Goal: Navigation & Orientation: Find specific page/section

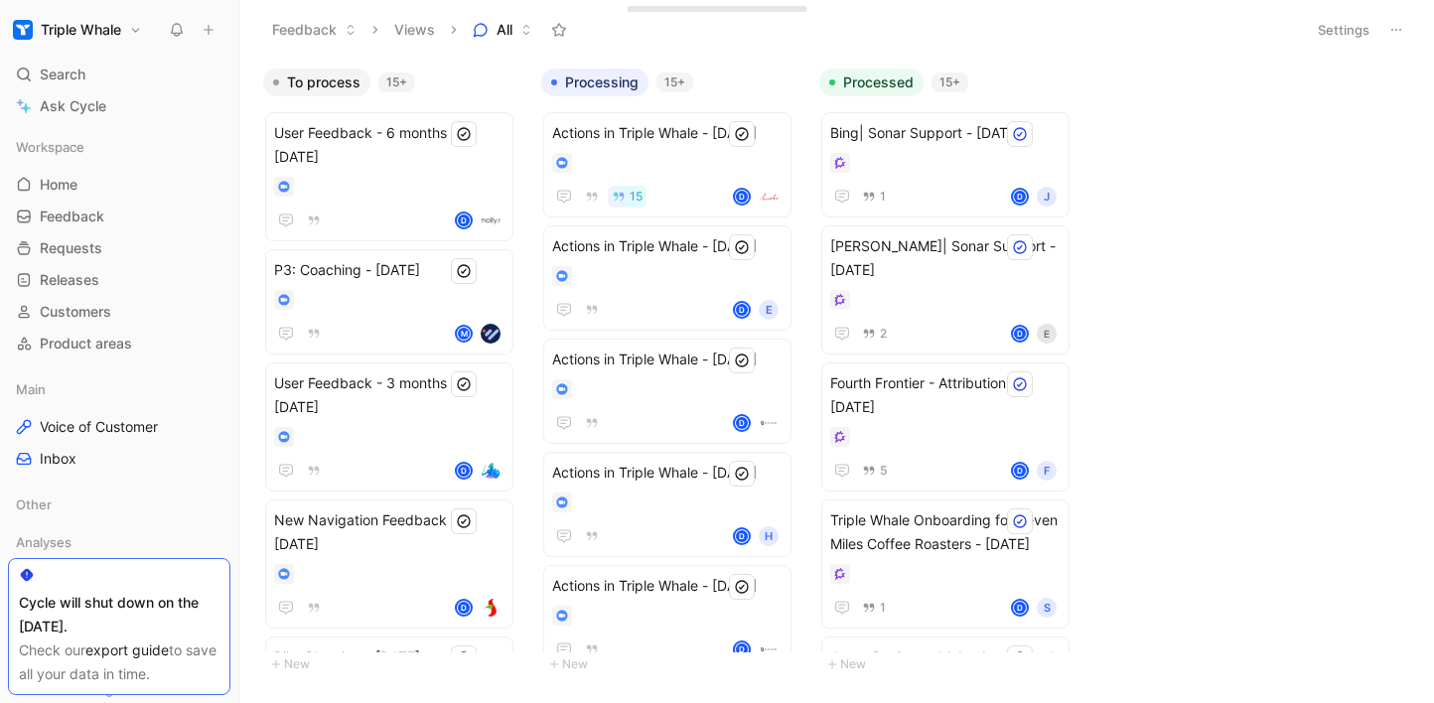
click at [524, 26] on icon at bounding box center [526, 30] width 12 height 12
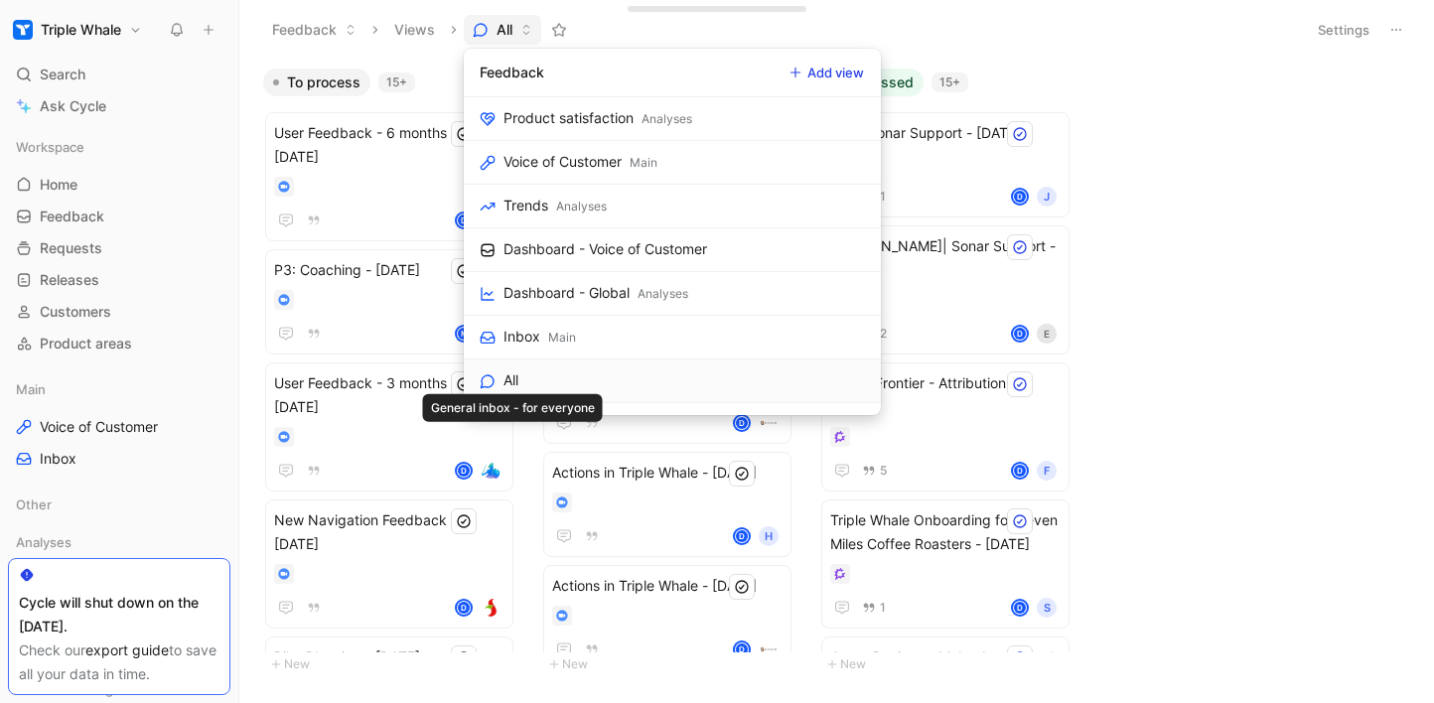
click at [518, 371] on div "All" at bounding box center [510, 380] width 15 height 24
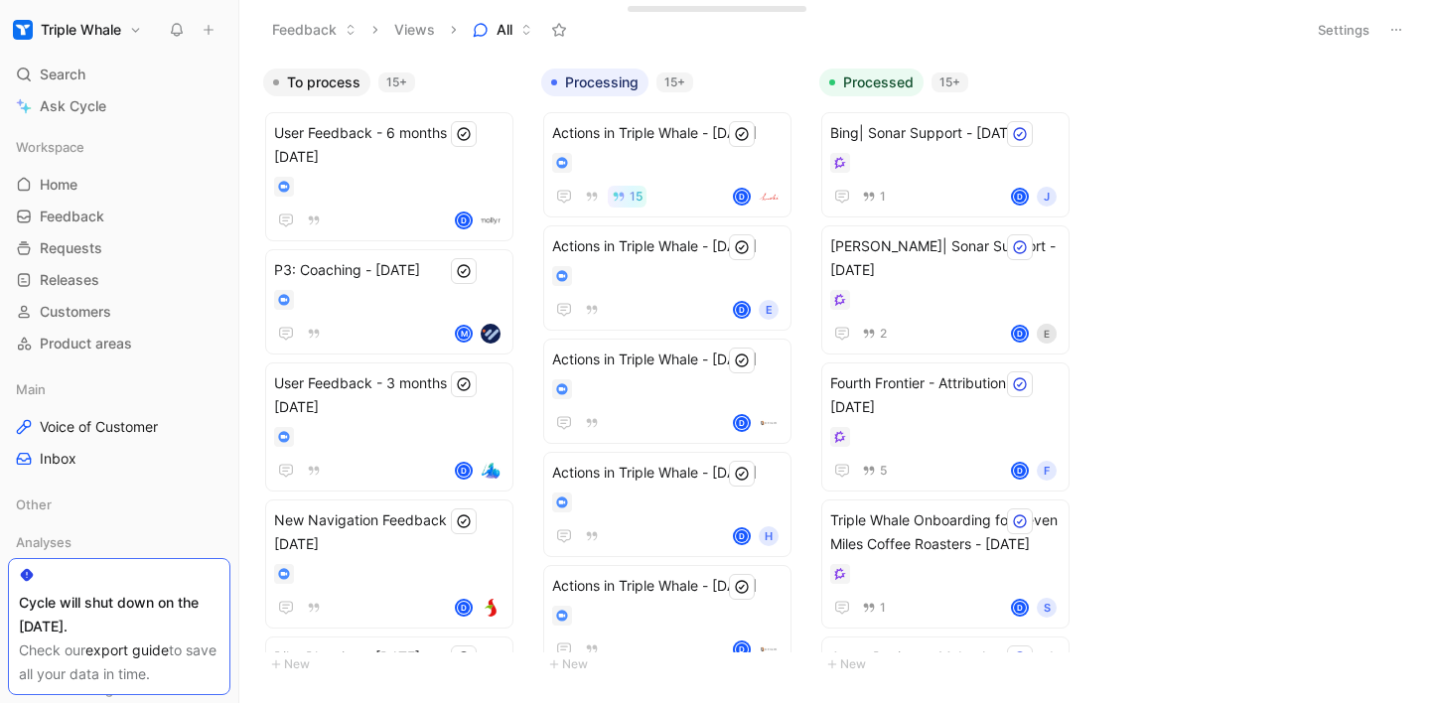
click at [1391, 33] on icon at bounding box center [1396, 30] width 16 height 16
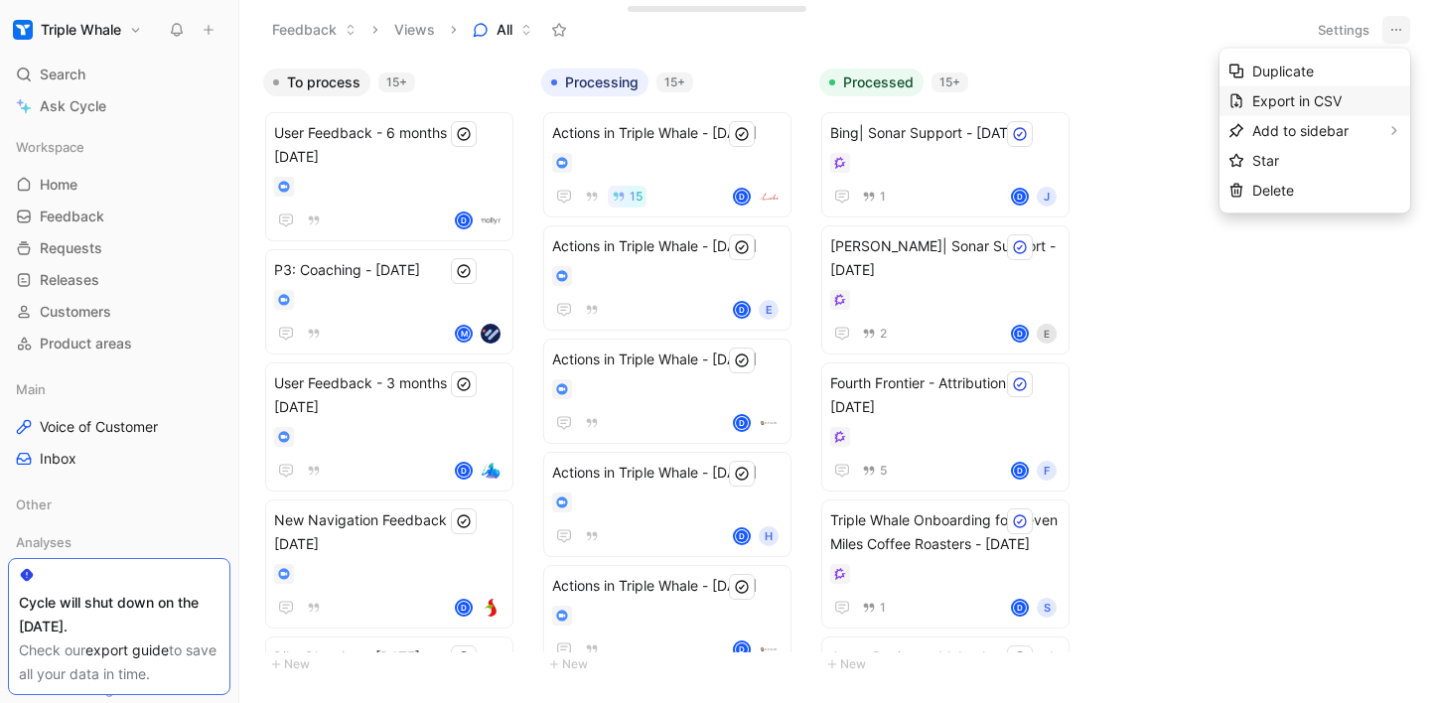
click at [1328, 99] on span "Export in CSV" at bounding box center [1296, 100] width 89 height 17
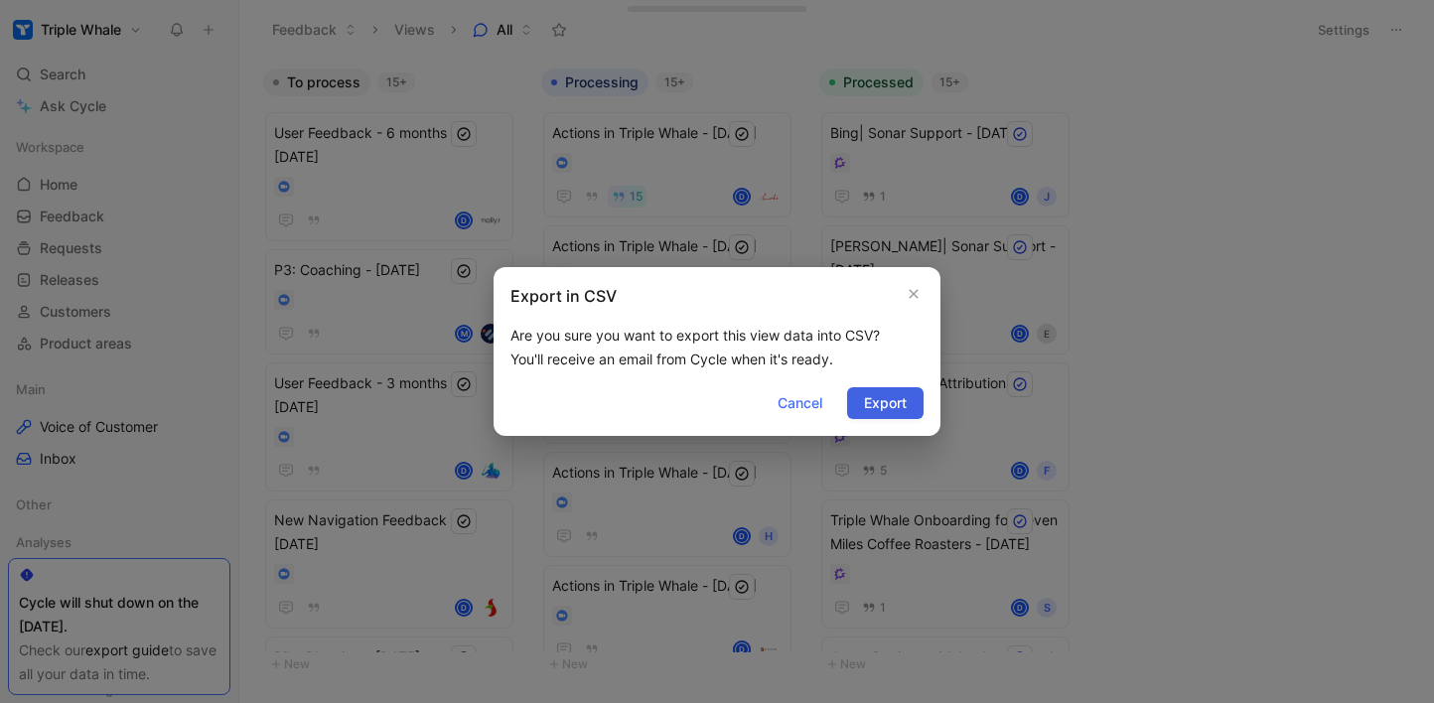
click at [891, 397] on span "Export" at bounding box center [885, 403] width 43 height 24
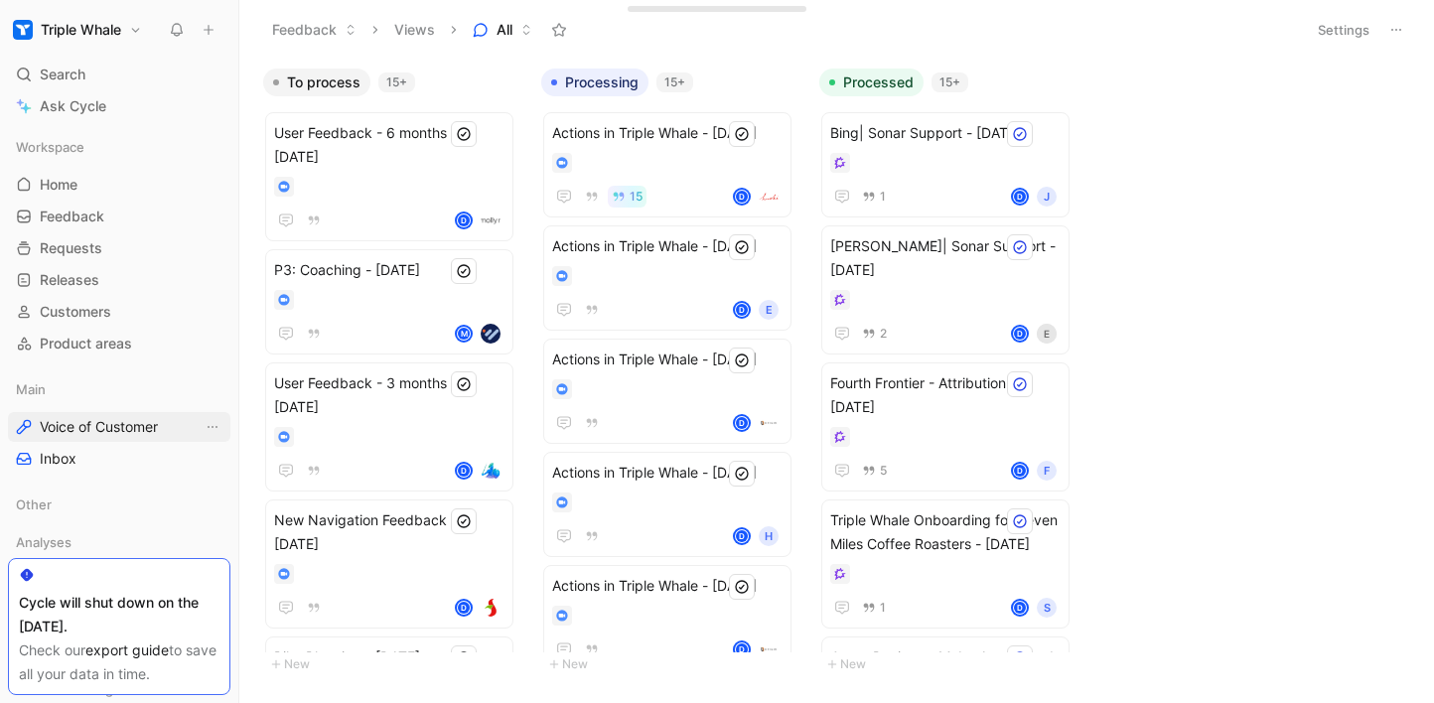
click at [106, 429] on span "Voice of Customer" at bounding box center [99, 427] width 118 height 20
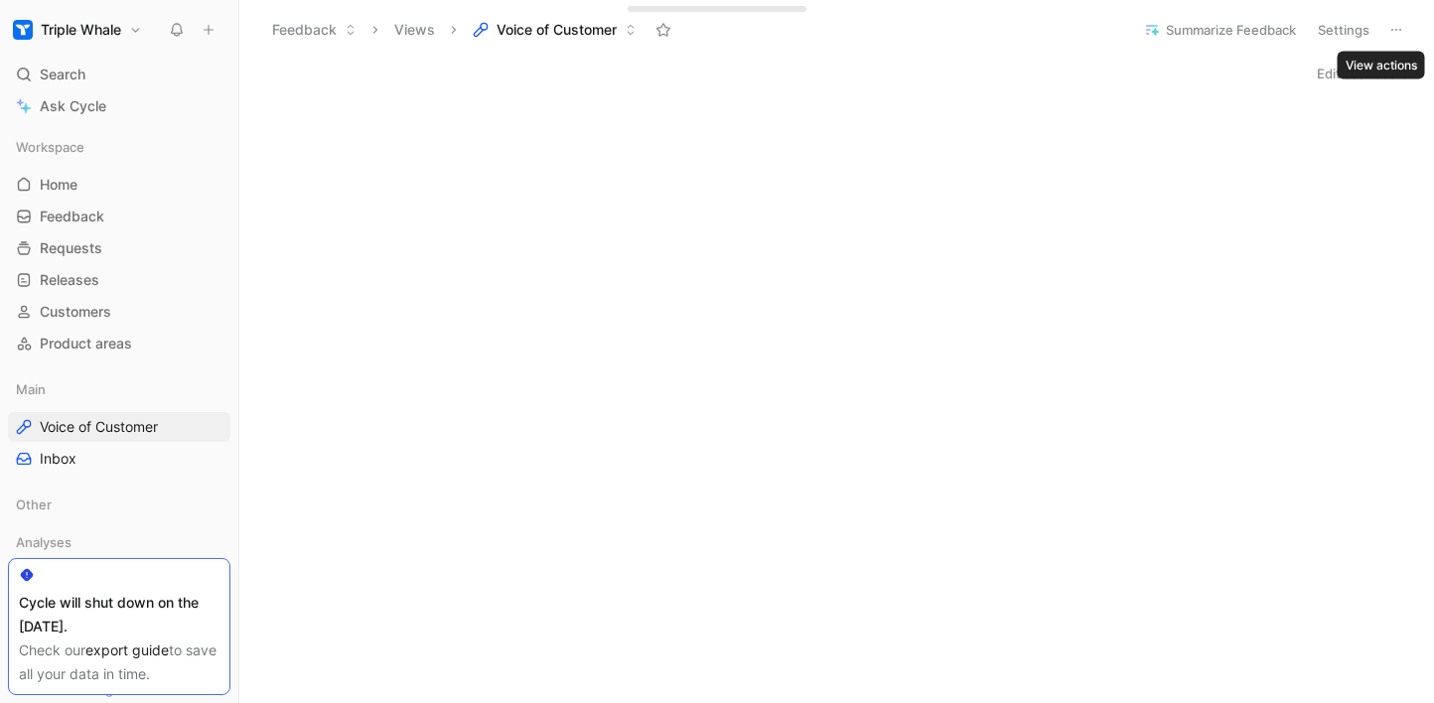
click at [1404, 30] on button at bounding box center [1396, 30] width 28 height 28
click at [1349, 32] on button "Settings" at bounding box center [1343, 30] width 69 height 28
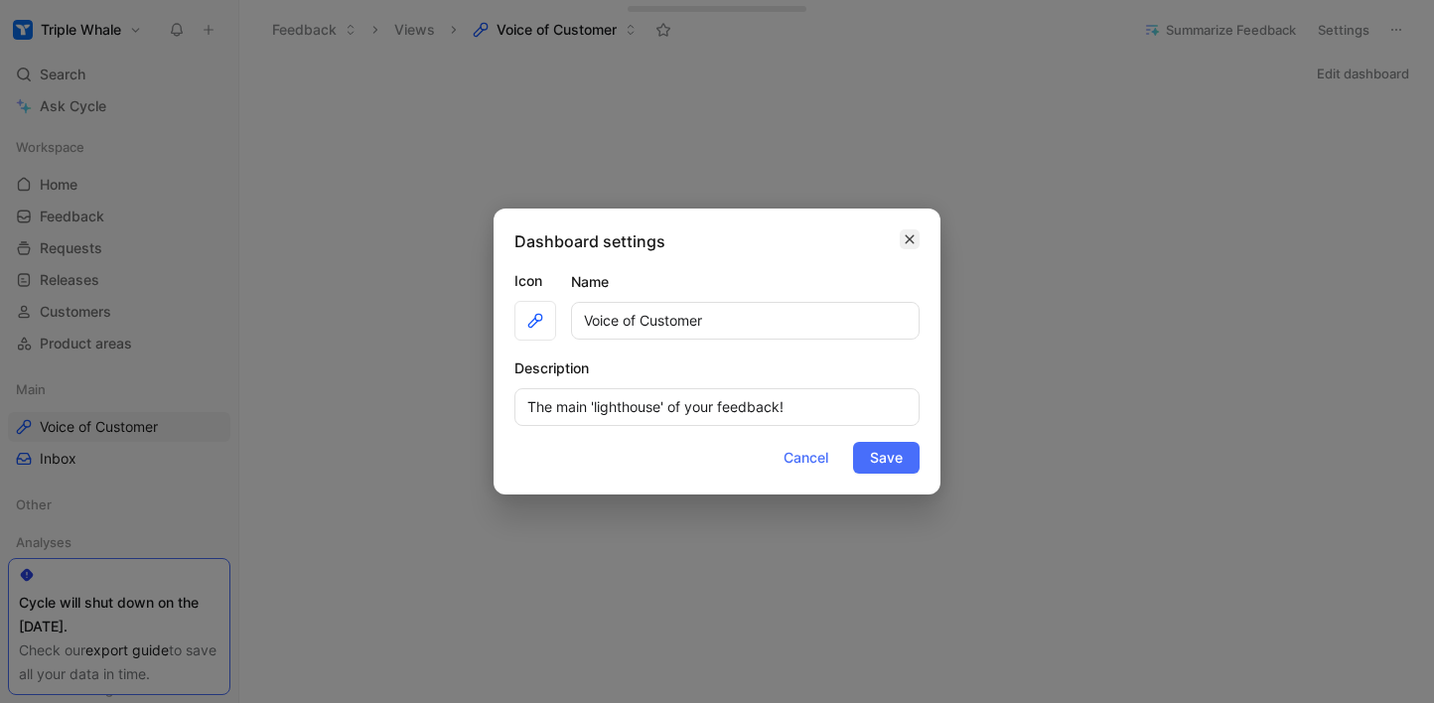
click at [909, 242] on icon "button" at bounding box center [909, 239] width 12 height 16
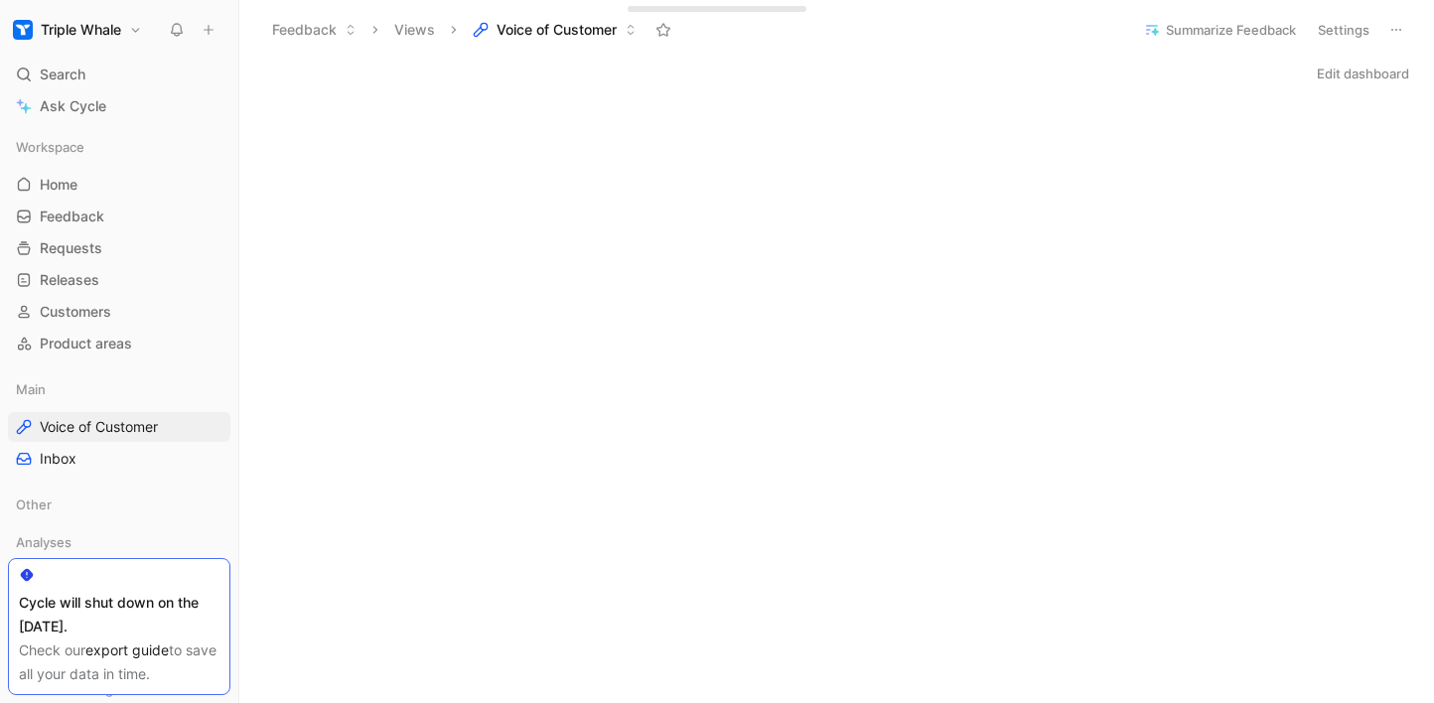
click at [1402, 31] on icon at bounding box center [1396, 30] width 16 height 16
click at [89, 345] on span "Product areas" at bounding box center [86, 344] width 92 height 20
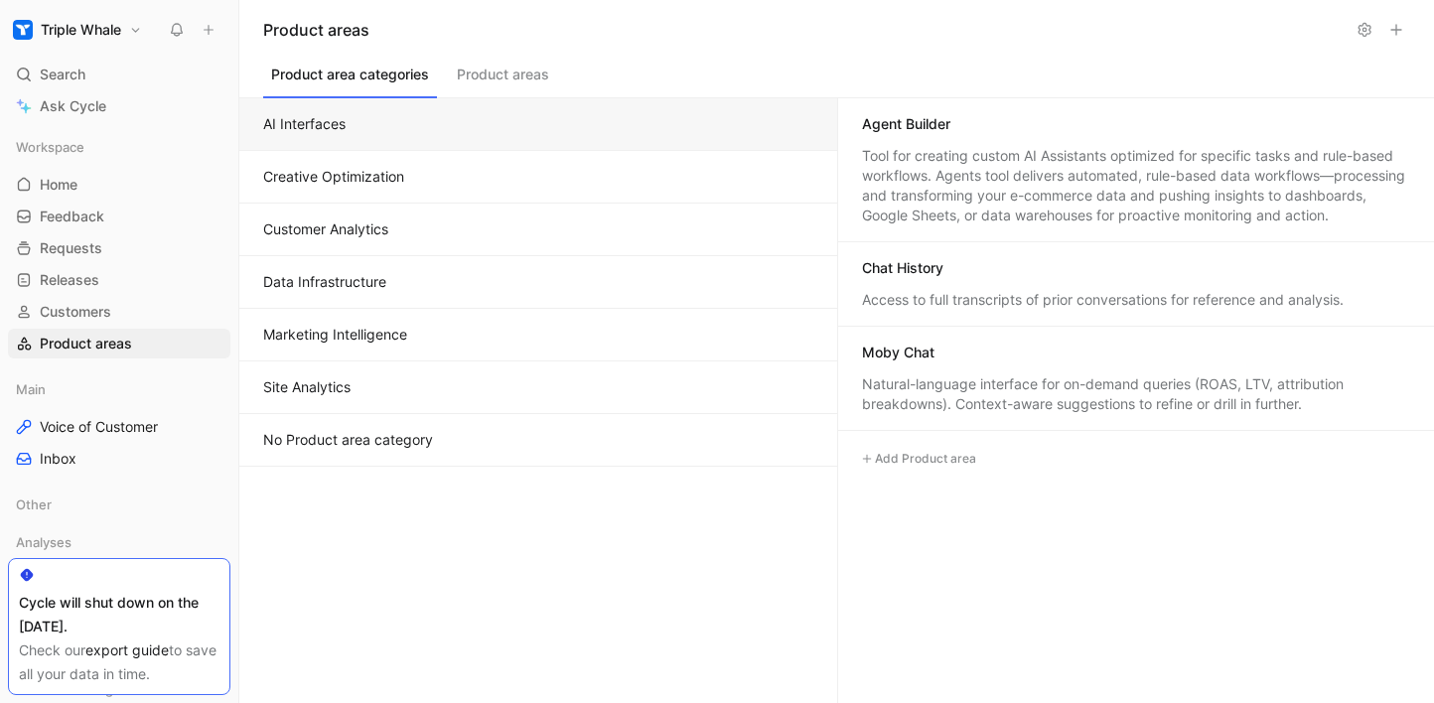
click at [503, 71] on button "Product areas" at bounding box center [503, 80] width 108 height 38
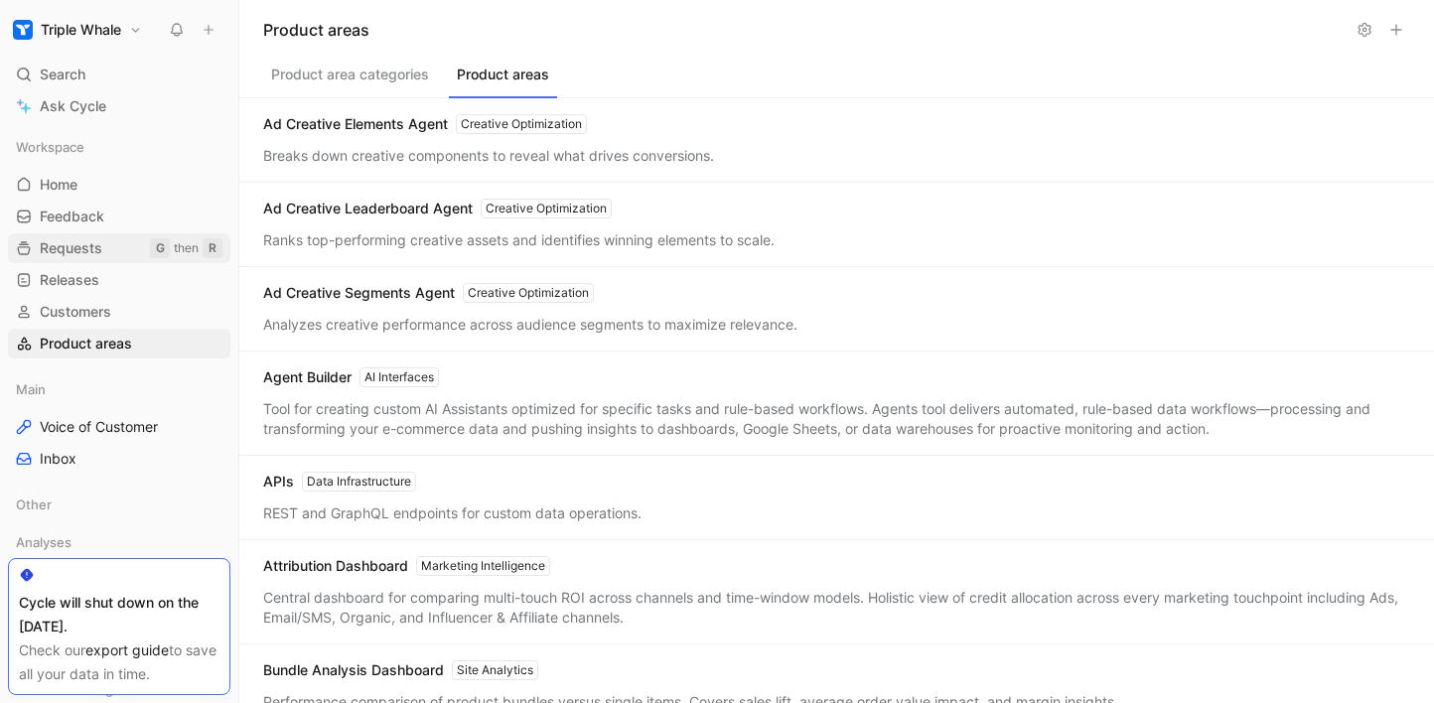
click at [102, 240] on link "Requests G then R" at bounding box center [119, 248] width 222 height 30
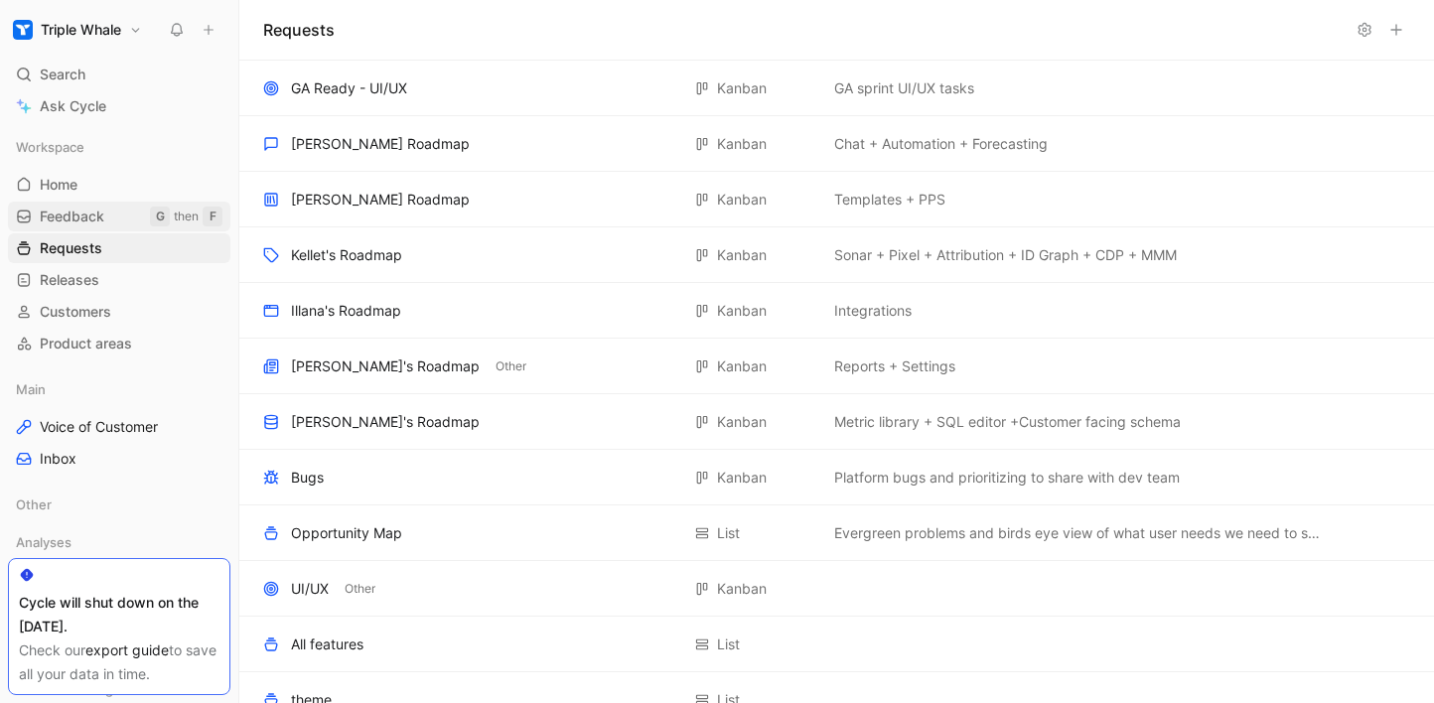
click at [122, 218] on link "Feedback G then F" at bounding box center [119, 217] width 222 height 30
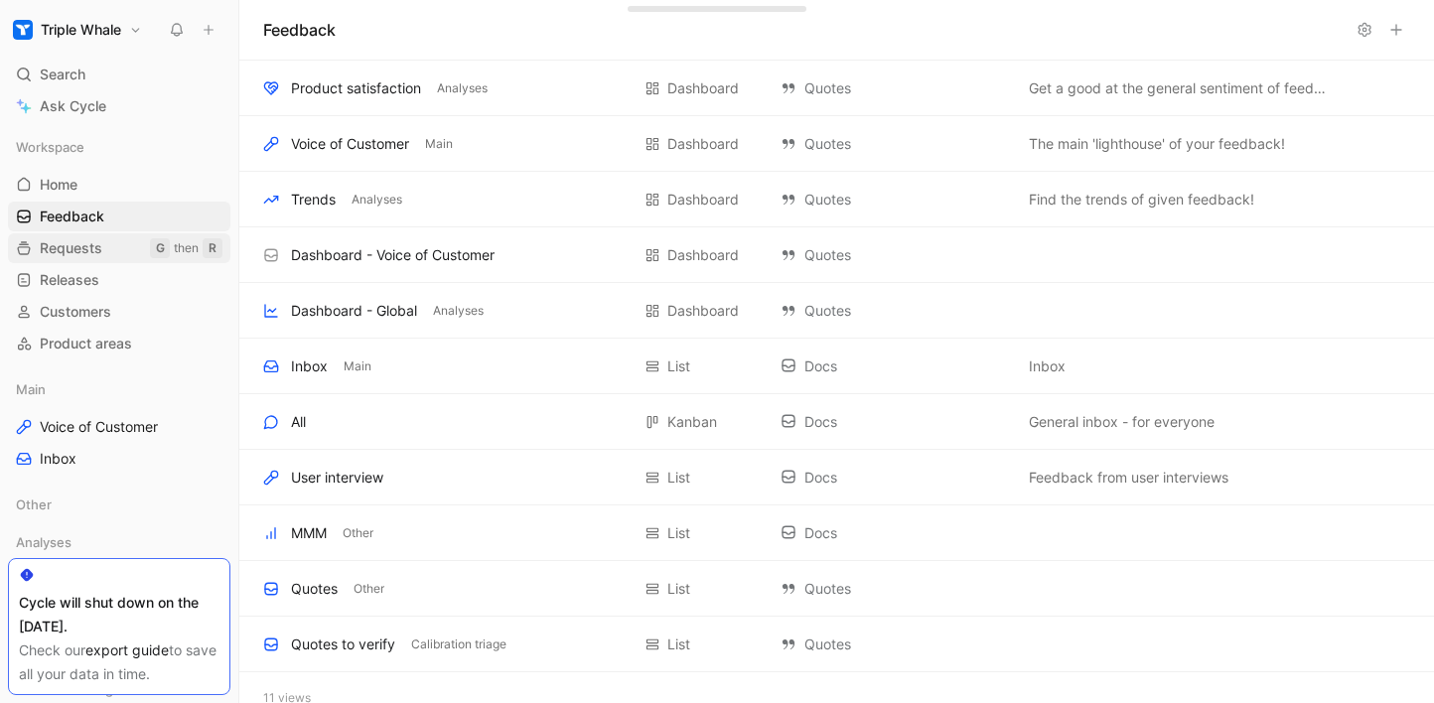
click at [114, 256] on link "Requests G then R" at bounding box center [119, 248] width 222 height 30
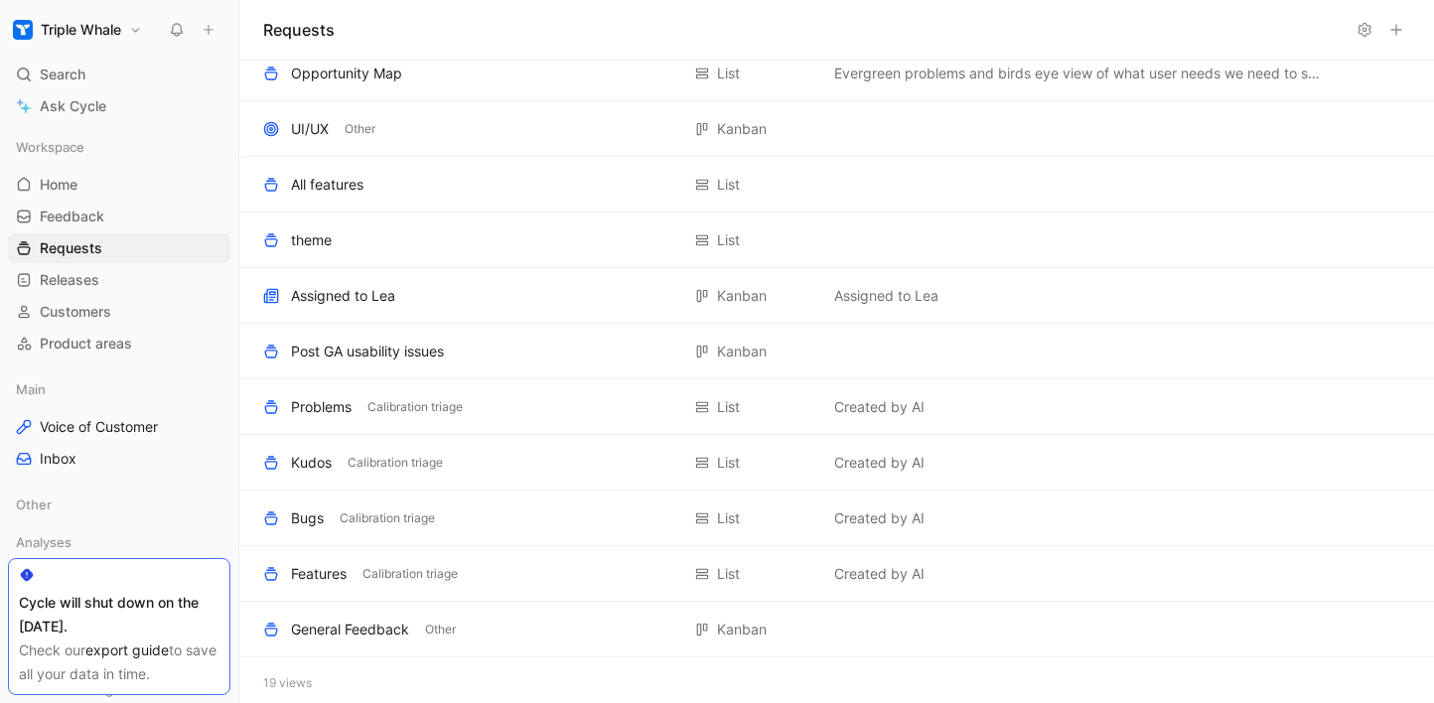
scroll to position [466, 0]
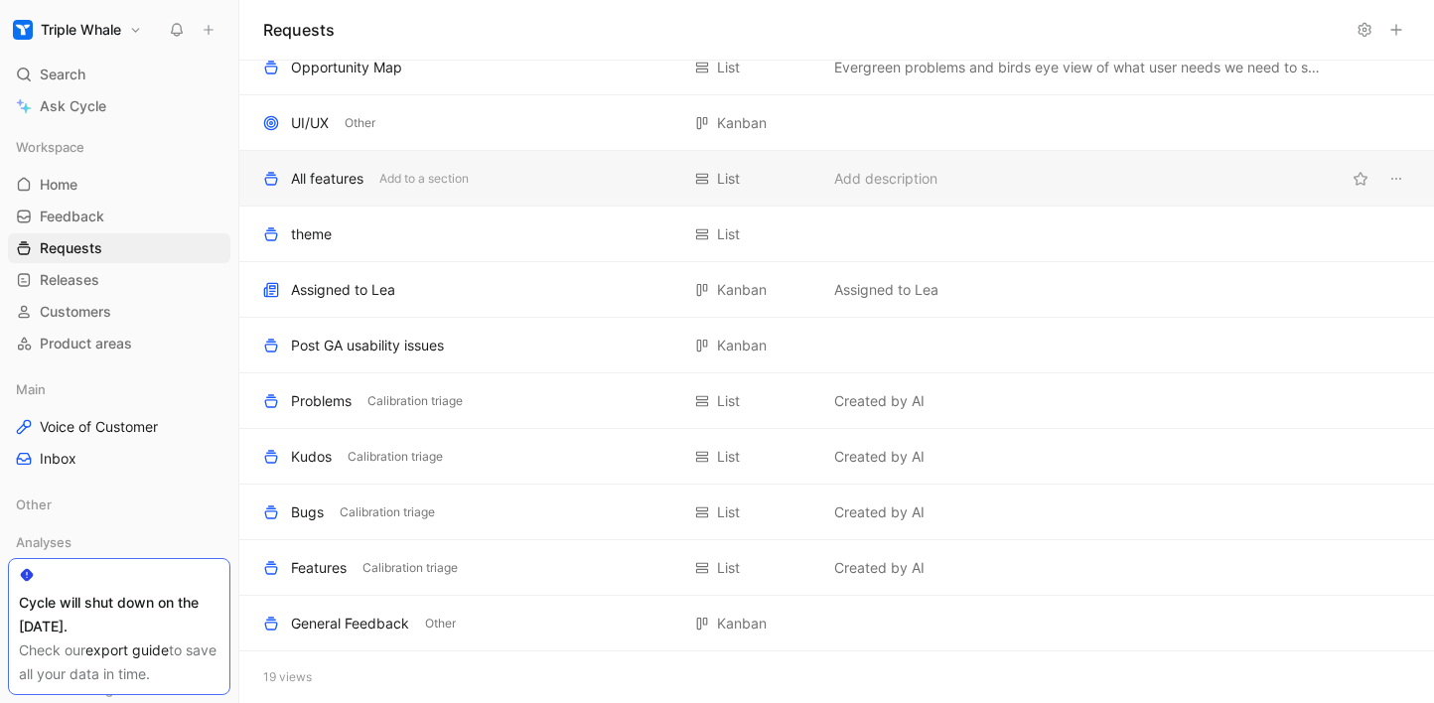
click at [537, 186] on div "All features Add to a section" at bounding box center [471, 179] width 416 height 24
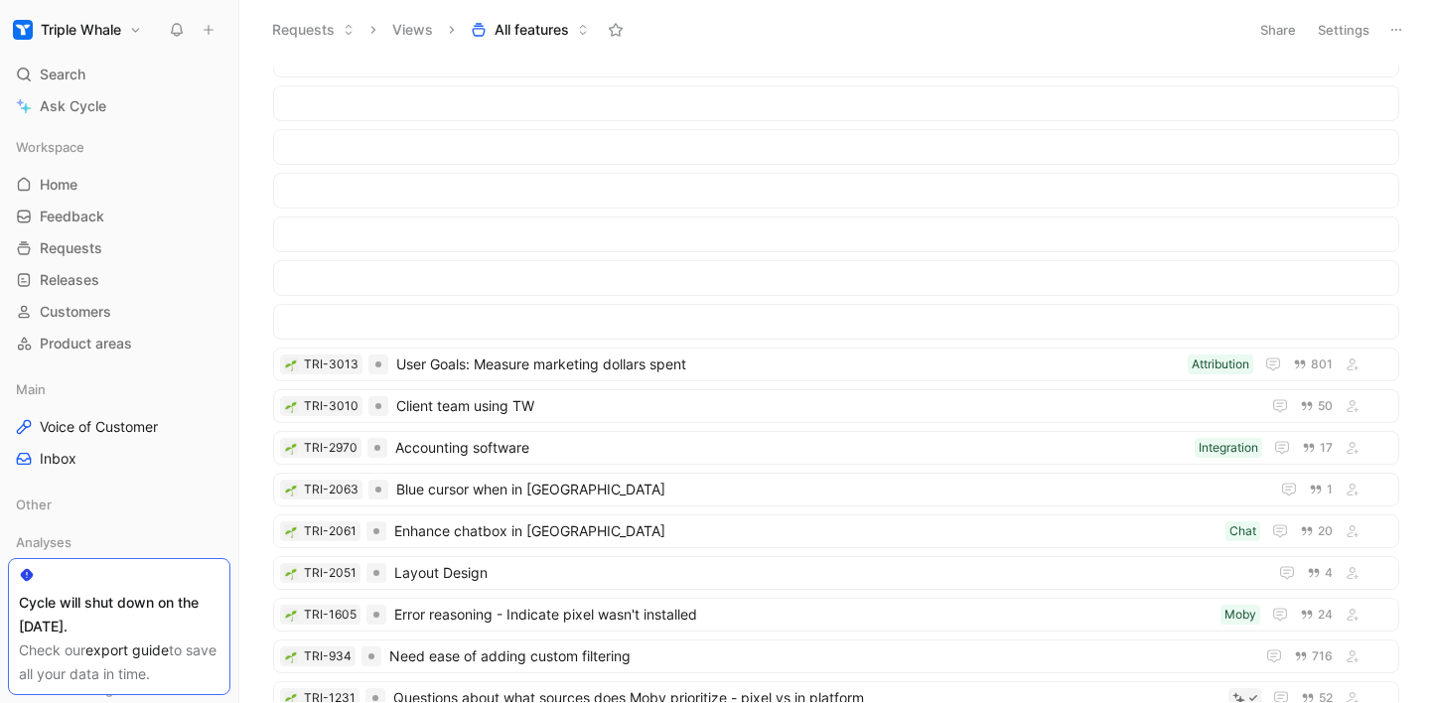
scroll to position [1159, 0]
